Goal: Transaction & Acquisition: Obtain resource

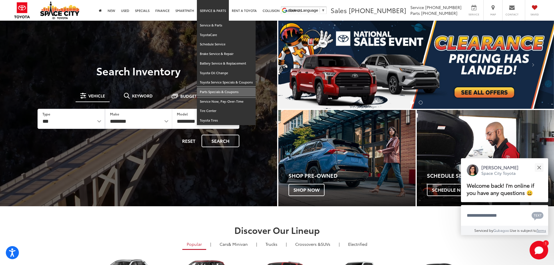
click at [218, 91] on link "Parts Specials & Coupons" at bounding box center [226, 92] width 59 height 10
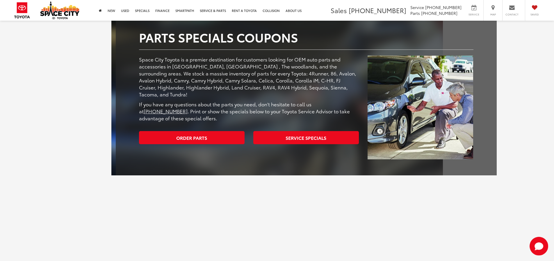
scroll to position [87, 0]
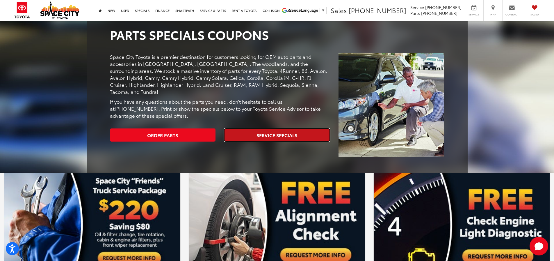
click at [276, 129] on link "Service Specials" at bounding box center [277, 134] width 106 height 13
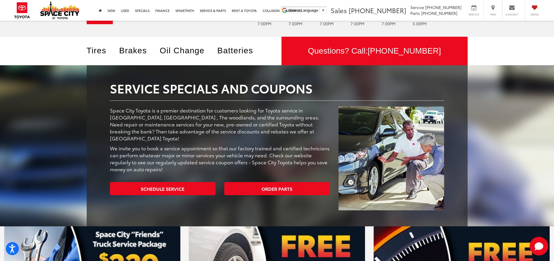
scroll to position [29, 0]
